Goal: Navigation & Orientation: Find specific page/section

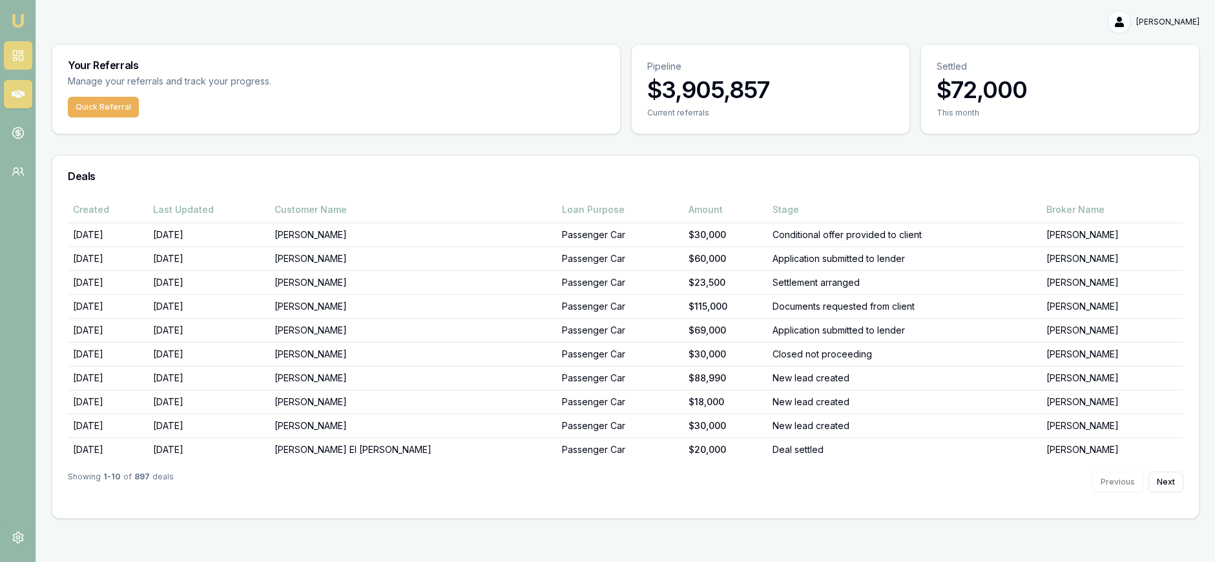
click at [13, 59] on rect at bounding box center [15, 58] width 4 height 3
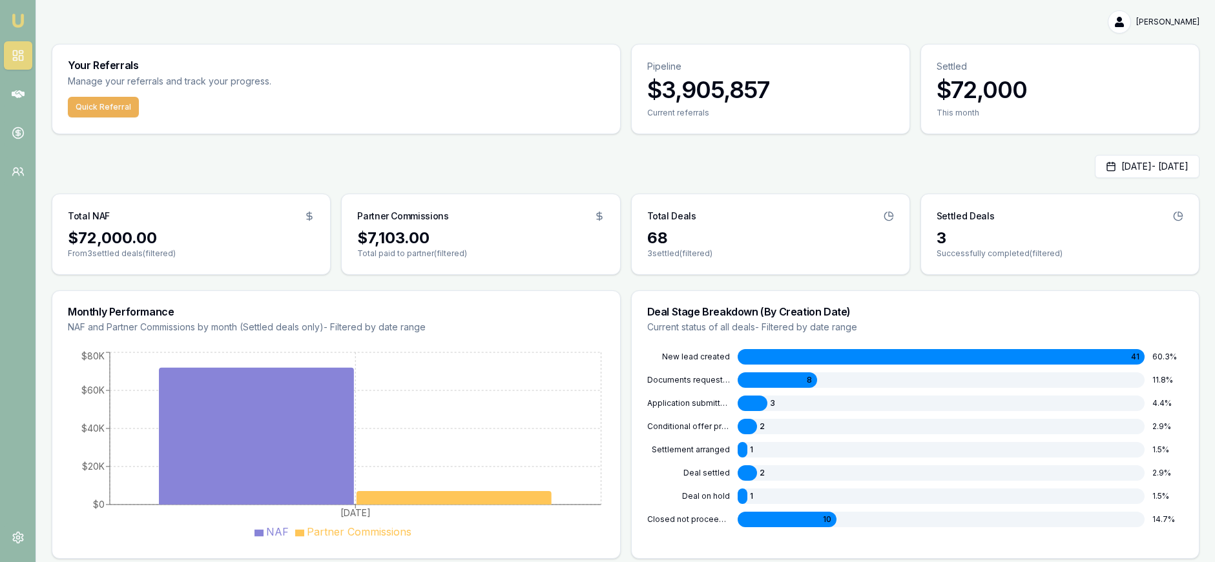
scroll to position [6, 0]
click at [12, 86] on link at bounding box center [18, 94] width 28 height 28
